Goal: Use online tool/utility: Utilize a website feature to perform a specific function

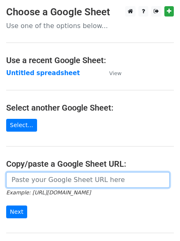
click at [28, 182] on input "url" at bounding box center [88, 180] width 164 height 16
click at [82, 180] on input "url" at bounding box center [88, 180] width 164 height 16
paste input "https://docs.google.com/spreadsheets/d/1_N1-diHWJoRK3-JrOT_-tQWowS-0LsSErwCQpYP…"
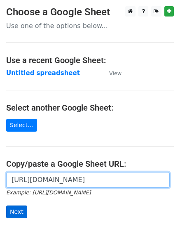
type input "https://docs.google.com/spreadsheets/d/1_N1-diHWJoRK3-JrOT_-tQWowS-0LsSErwCQpYP…"
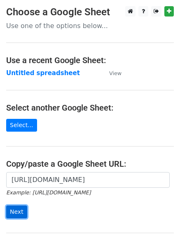
click at [17, 214] on input "Next" at bounding box center [16, 211] width 21 height 13
